Goal: Task Accomplishment & Management: Manage account settings

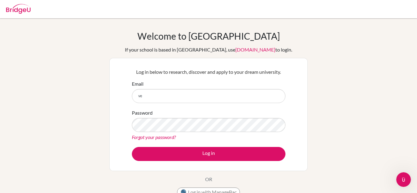
type input "v"
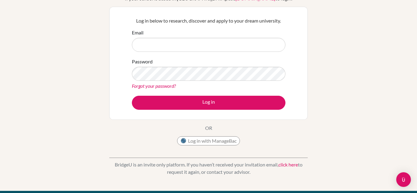
scroll to position [38, 0]
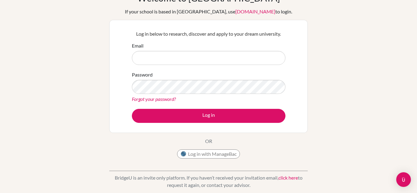
click at [162, 60] on input "Email" at bounding box center [209, 58] width 154 height 14
type input "pablo.velasco@highlandsinternational.org"
click at [132, 109] on button "Log in" at bounding box center [209, 116] width 154 height 14
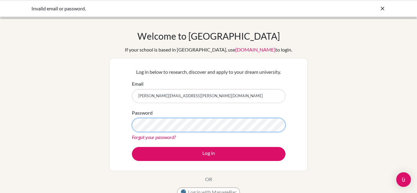
click at [132, 147] on button "Log in" at bounding box center [209, 154] width 154 height 14
